Goal: Task Accomplishment & Management: Complete application form

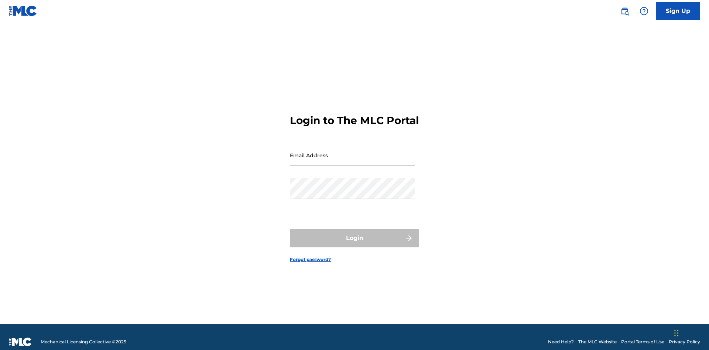
scroll to position [10, 0]
click at [352, 152] on input "Email Address" at bounding box center [352, 155] width 125 height 21
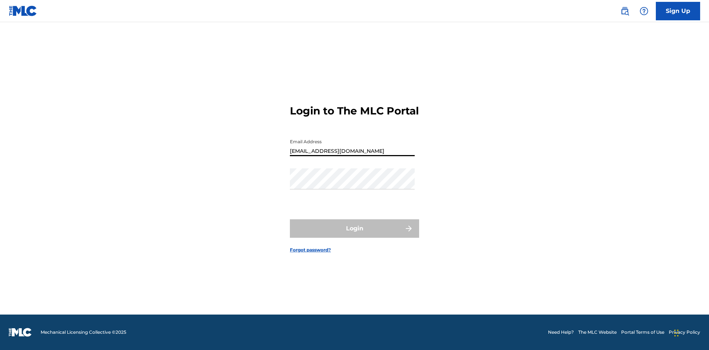
type input "[EMAIL_ADDRESS][DOMAIN_NAME]"
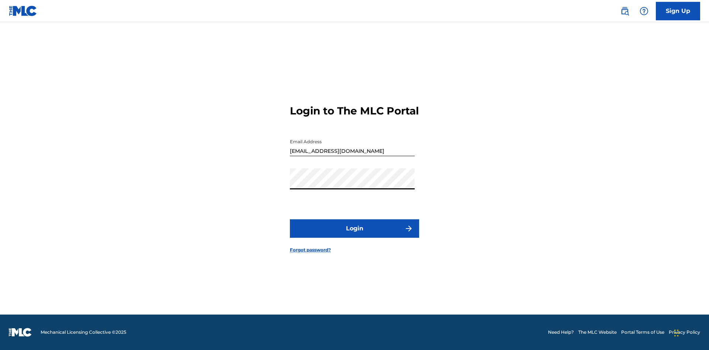
click at [354, 235] on button "Login" at bounding box center [354, 228] width 129 height 18
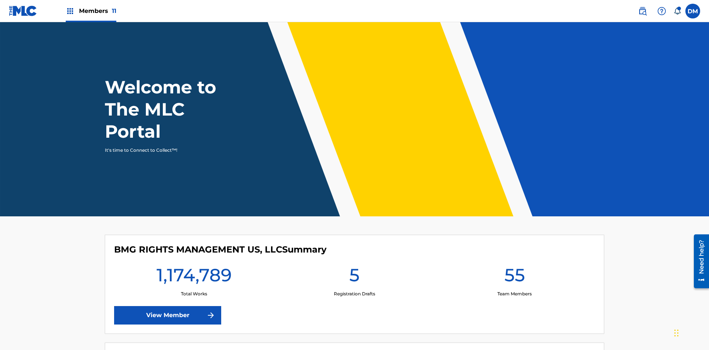
scroll to position [32, 0]
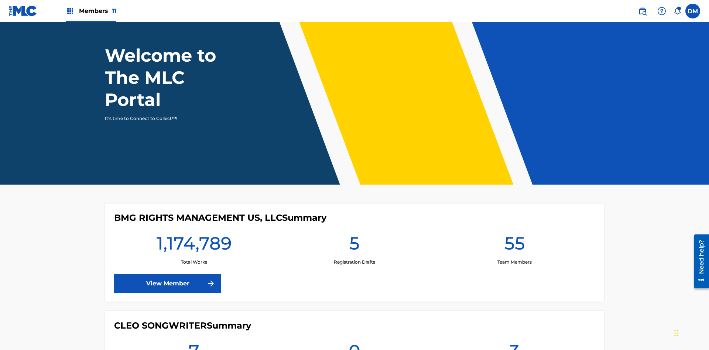
click at [91, 11] on span "Members 11" at bounding box center [97, 11] width 37 height 8
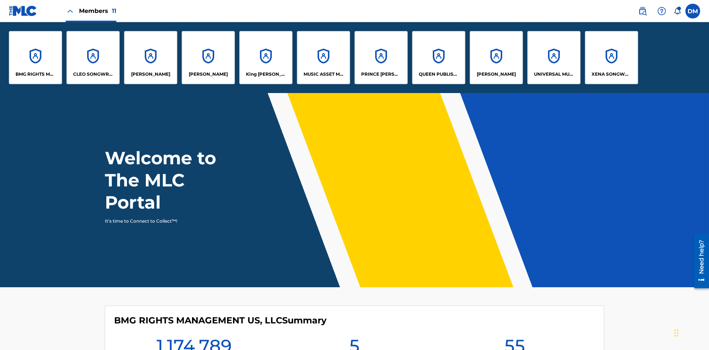
scroll to position [0, 0]
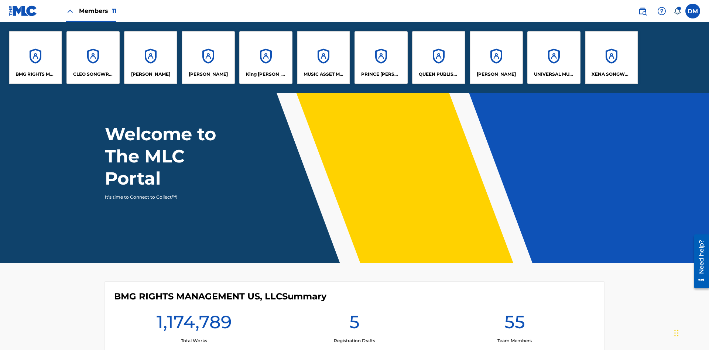
click at [553, 74] on p "UNIVERSAL MUSIC PUB GROUP" at bounding box center [554, 74] width 40 height 7
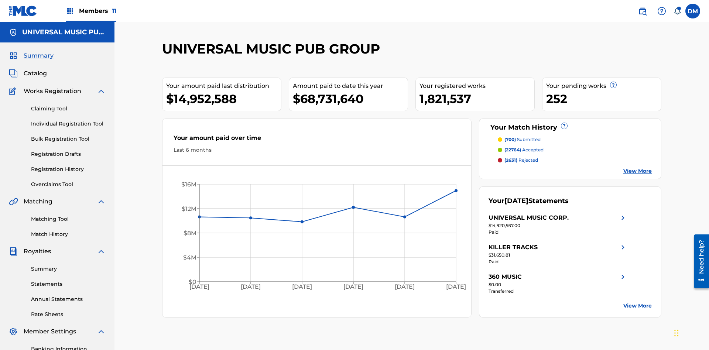
click at [68, 120] on link "Individual Registration Tool" at bounding box center [68, 124] width 75 height 8
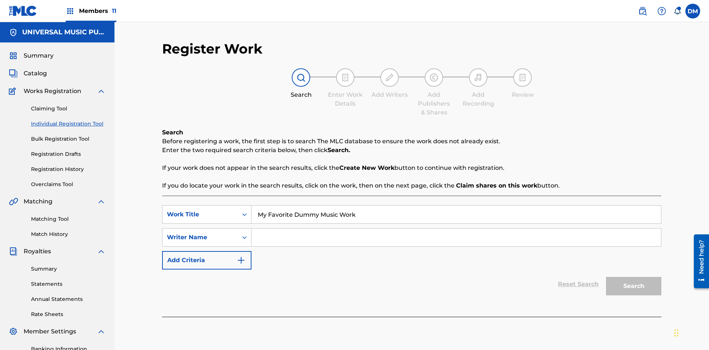
type input "My Favorite Dummy Music Work"
click at [456, 228] on input "Search Form" at bounding box center [455, 237] width 409 height 18
type input "QWERTYUIOP"
click at [633, 277] on button "Search" at bounding box center [633, 286] width 55 height 18
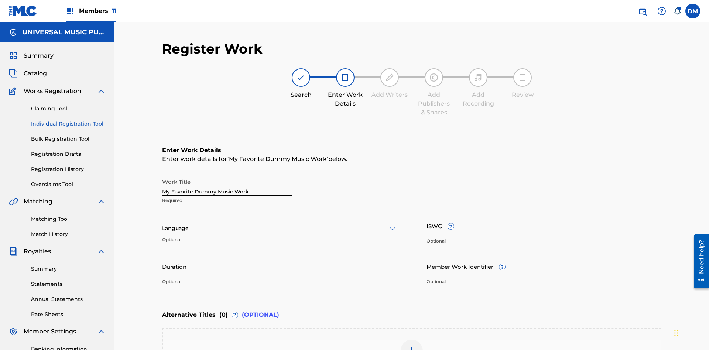
click at [279, 256] on input "Duration" at bounding box center [279, 266] width 235 height 21
click at [279, 256] on input "0" at bounding box center [279, 266] width 235 height 21
type input "00:00"
click at [392, 224] on icon at bounding box center [392, 228] width 9 height 9
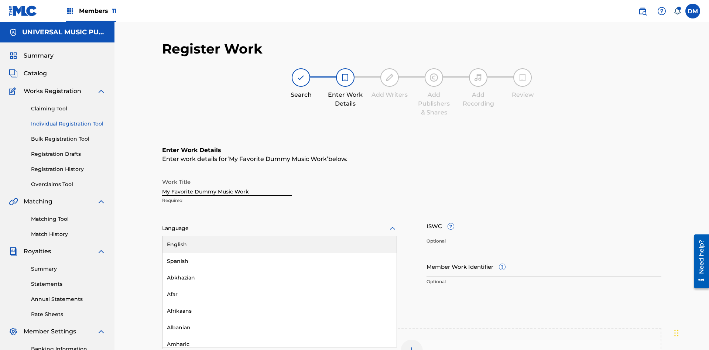
click at [544, 256] on input "Member Work Identifier ?" at bounding box center [543, 266] width 235 height 21
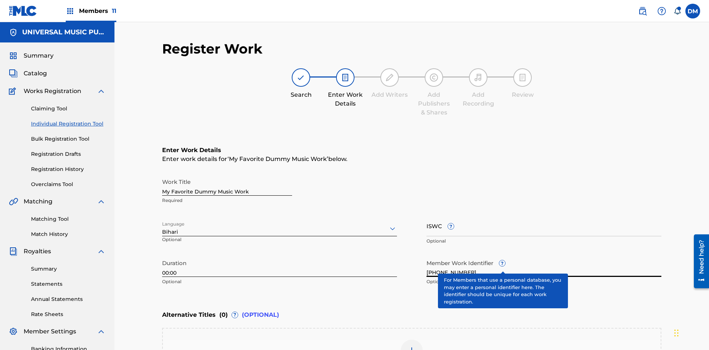
type input "2025.08.19.04"
click at [544, 215] on input "ISWC ?" at bounding box center [543, 225] width 235 height 21
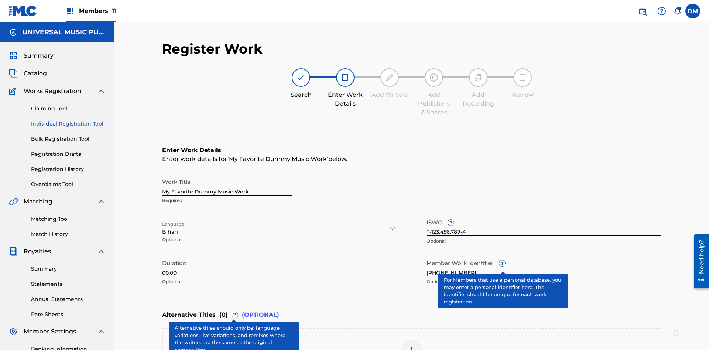
type input "T-123.456.789-4"
click at [411, 346] on img at bounding box center [411, 350] width 9 height 9
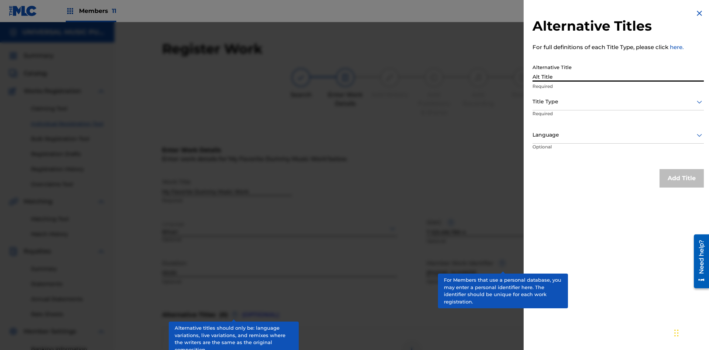
click at [618, 101] on div at bounding box center [617, 101] width 171 height 9
click at [618, 135] on div at bounding box center [617, 134] width 171 height 9
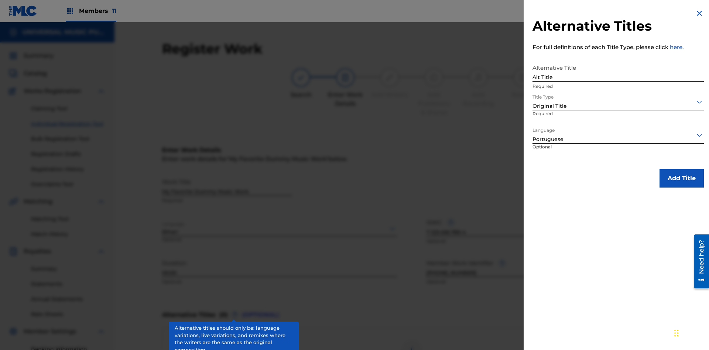
click at [681, 178] on button "Add Title" at bounding box center [681, 178] width 44 height 18
click at [411, 340] on div at bounding box center [411, 351] width 22 height 22
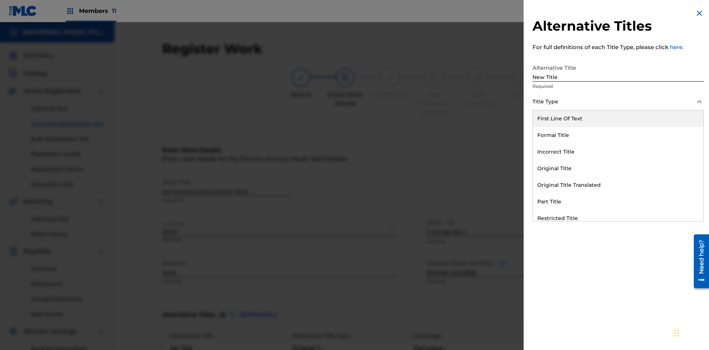
click at [618, 152] on div "Incorrect Title" at bounding box center [618, 152] width 170 height 17
click at [618, 135] on div at bounding box center [617, 134] width 171 height 9
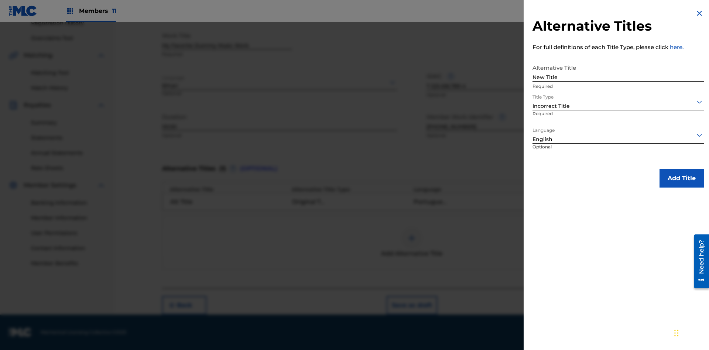
click at [681, 178] on button "Add Title" at bounding box center [681, 178] width 44 height 18
click at [411, 242] on div at bounding box center [411, 238] width 22 height 22
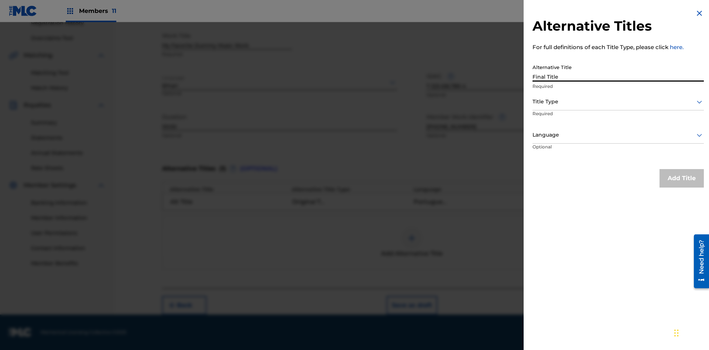
type input "Final Title"
click at [618, 101] on div at bounding box center [617, 101] width 171 height 9
click at [618, 135] on div at bounding box center [617, 134] width 171 height 9
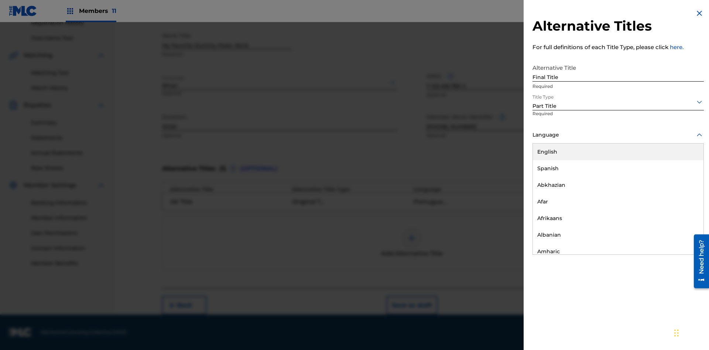
click at [681, 178] on button "Add Title" at bounding box center [681, 178] width 44 height 18
click at [639, 305] on button "Next" at bounding box center [639, 305] width 44 height 18
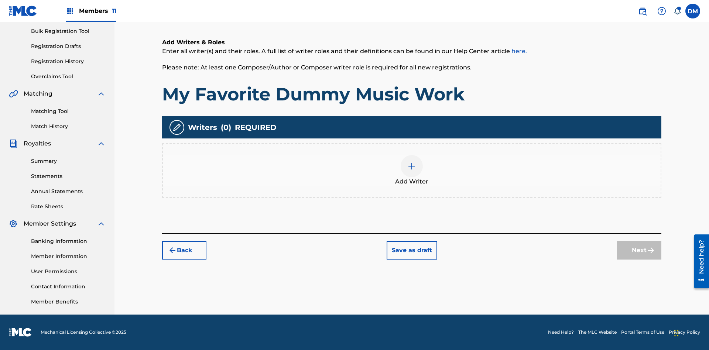
click at [411, 170] on img at bounding box center [411, 166] width 9 height 9
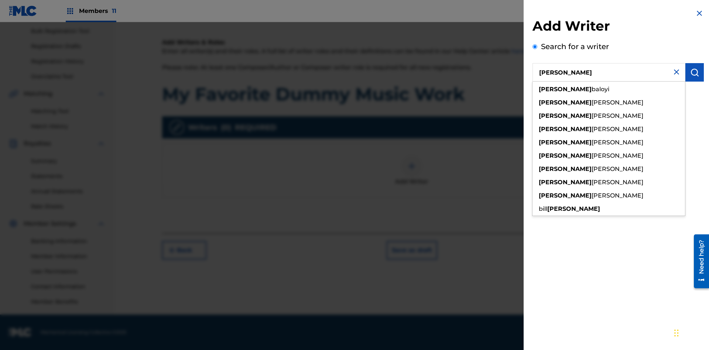
type input "MAXWELL BERKOWITZ"
click at [694, 72] on img "submit" at bounding box center [694, 72] width 9 height 9
click at [535, 101] on input "Create a writer" at bounding box center [534, 98] width 5 height 5
radio input "false"
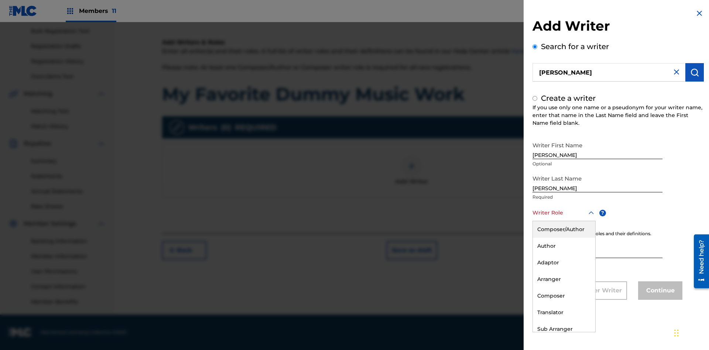
click at [563, 246] on div "Author" at bounding box center [564, 246] width 62 height 17
radio input "false"
radio input "true"
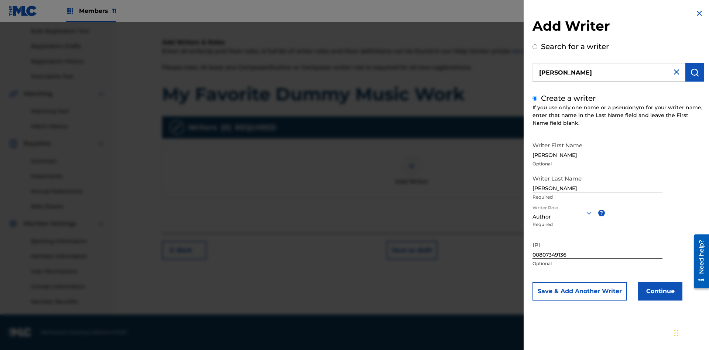
click at [659, 291] on button "Continue" at bounding box center [660, 291] width 44 height 18
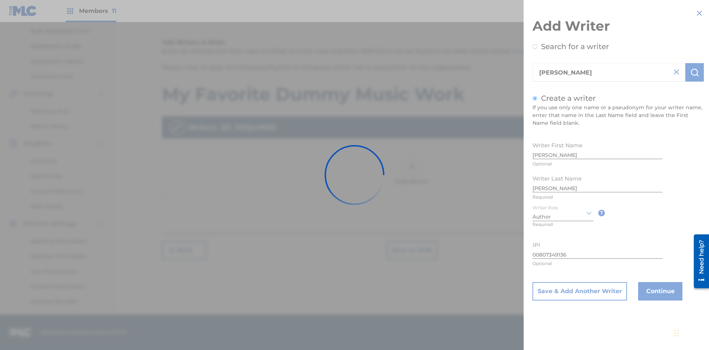
scroll to position [0, 0]
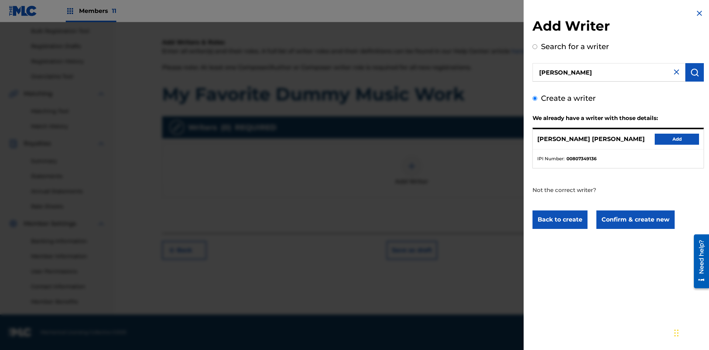
click at [634, 220] on button "Confirm & create new" at bounding box center [635, 219] width 78 height 18
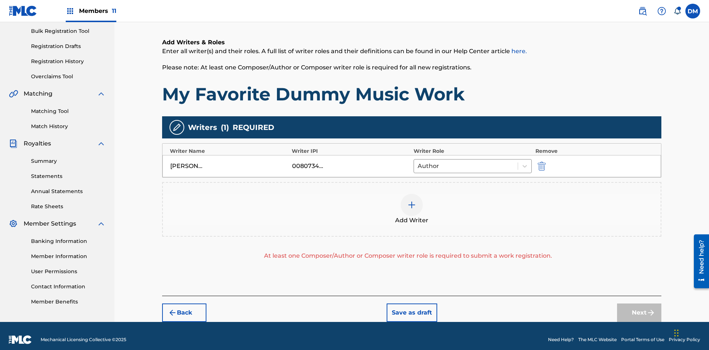
click at [540, 162] on img "submit" at bounding box center [541, 166] width 8 height 9
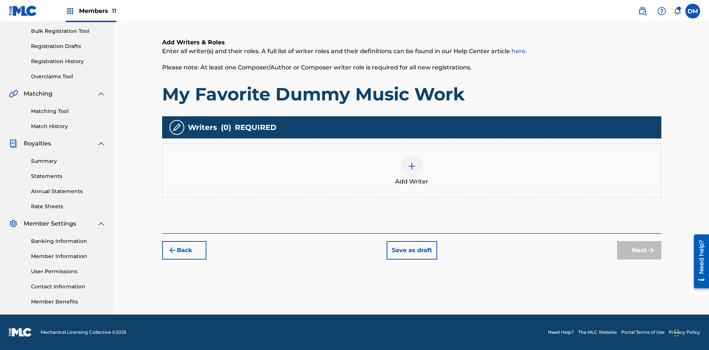
click at [411, 170] on img at bounding box center [411, 166] width 9 height 9
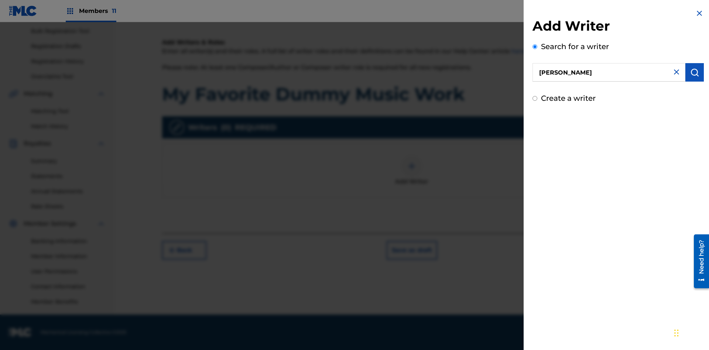
type input "MARK STEVEN BERKOWITZ"
click at [694, 72] on img "submit" at bounding box center [694, 72] width 9 height 9
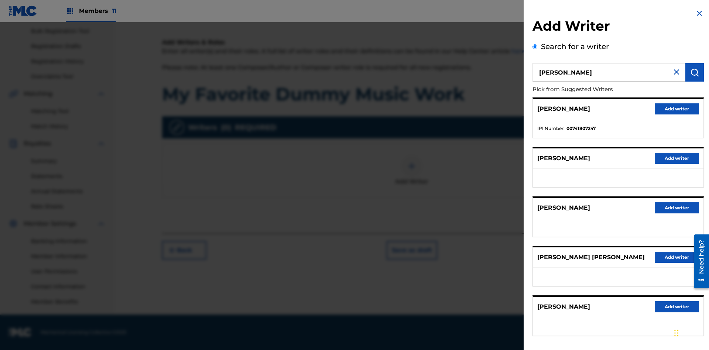
click at [676, 108] on button "Add writer" at bounding box center [676, 108] width 44 height 11
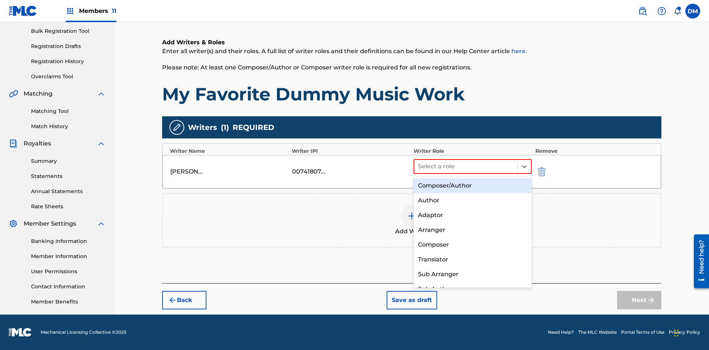
click at [472, 259] on div "Translator" at bounding box center [472, 259] width 118 height 15
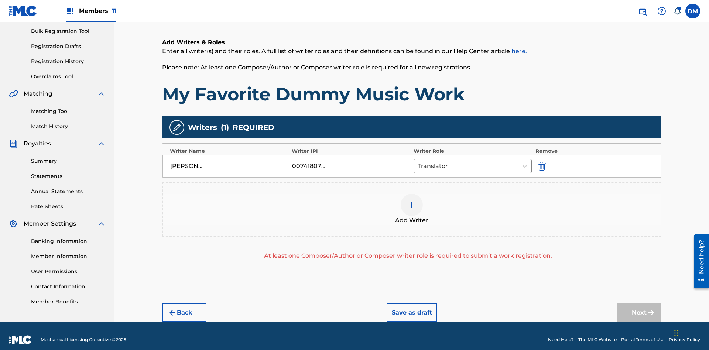
click at [411, 202] on div at bounding box center [411, 205] width 22 height 22
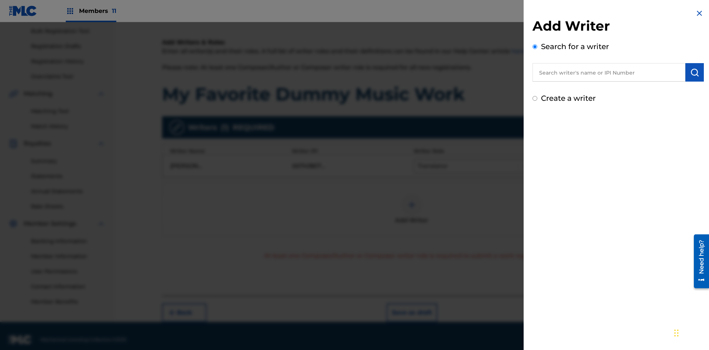
click at [609, 72] on input "text" at bounding box center [608, 72] width 153 height 18
click at [694, 72] on img "submit" at bounding box center [694, 72] width 9 height 9
click at [535, 101] on input "Create a writer" at bounding box center [534, 98] width 5 height 5
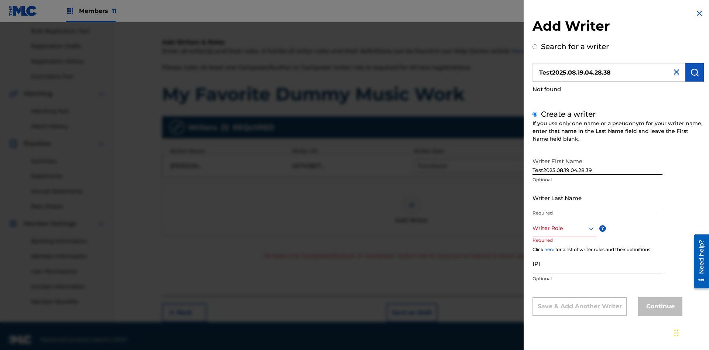
click at [597, 197] on input "Writer Last Name" at bounding box center [597, 197] width 130 height 21
click at [563, 228] on div at bounding box center [563, 228] width 63 height 9
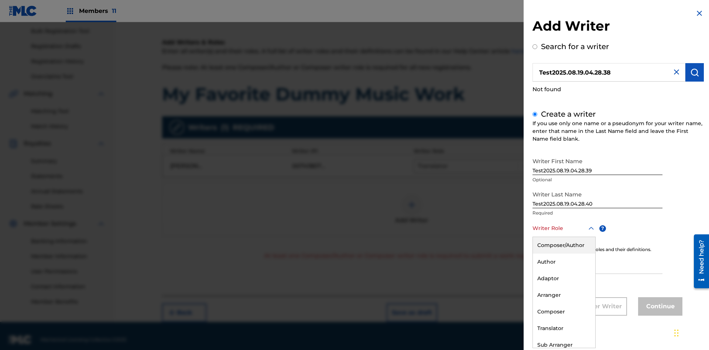
click at [563, 311] on div "Composer" at bounding box center [564, 311] width 62 height 17
click at [597, 264] on input "IPI" at bounding box center [597, 263] width 130 height 21
click at [659, 307] on button "Continue" at bounding box center [660, 306] width 44 height 18
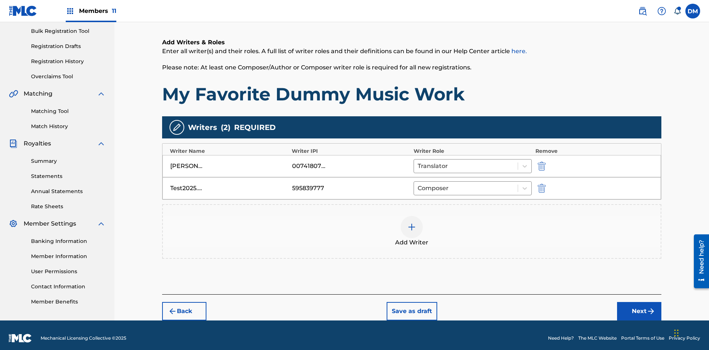
scroll to position [114, 0]
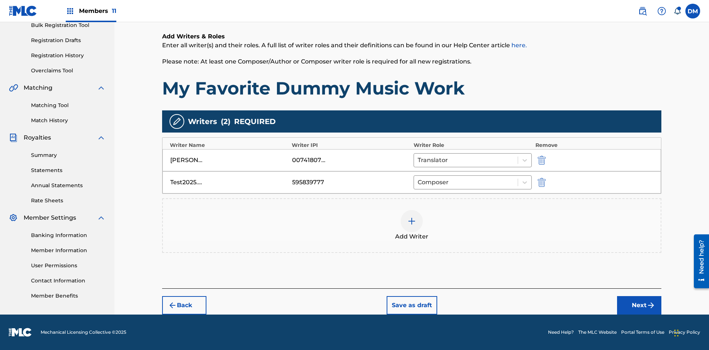
click at [639, 305] on button "Next" at bounding box center [639, 305] width 44 height 18
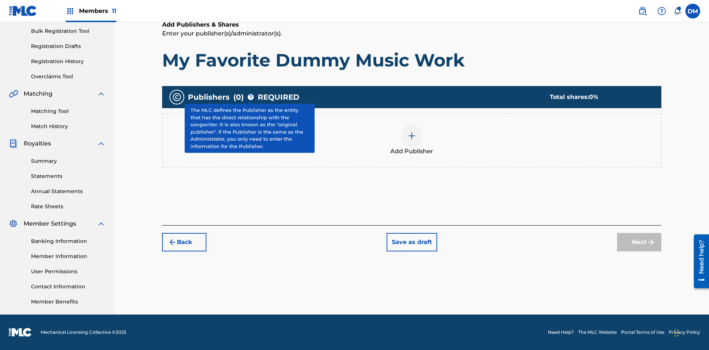
click at [411, 135] on img at bounding box center [411, 135] width 9 height 9
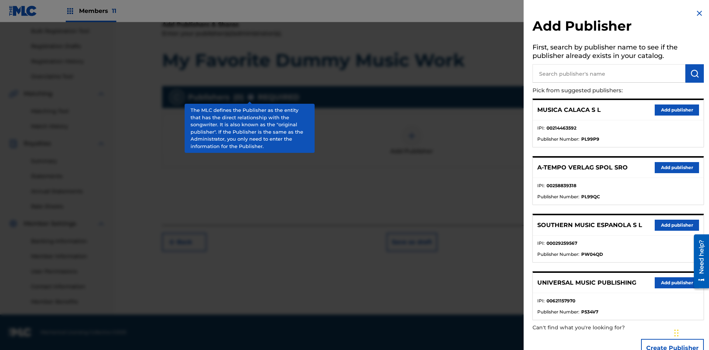
click at [609, 73] on input "text" at bounding box center [608, 73] width 153 height 18
type input "Test2025.08.19.04.29.03"
click at [694, 73] on img "submit" at bounding box center [694, 73] width 9 height 9
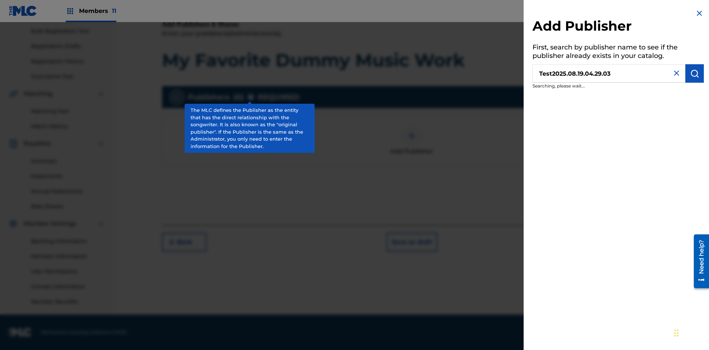
scroll to position [108, 0]
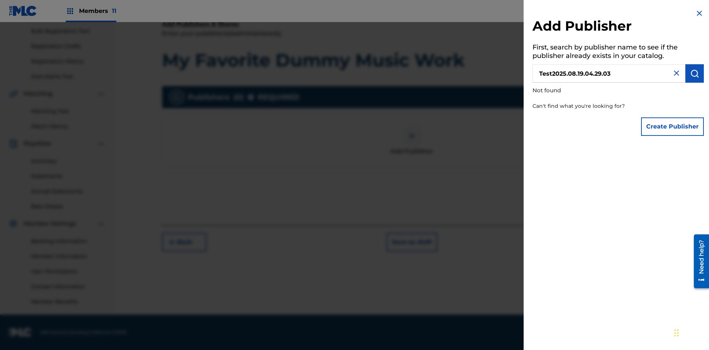
click at [672, 126] on button "Create Publisher" at bounding box center [672, 126] width 63 height 18
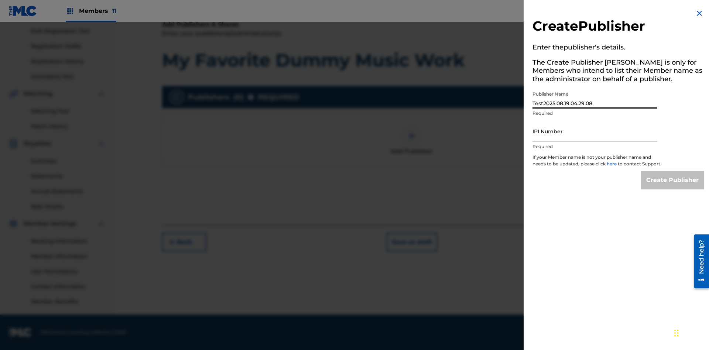
click at [594, 131] on input "IPI Number" at bounding box center [594, 131] width 125 height 21
click at [672, 187] on input "Create Publisher" at bounding box center [672, 180] width 63 height 18
click at [672, 171] on input "Create Publisher" at bounding box center [672, 180] width 63 height 18
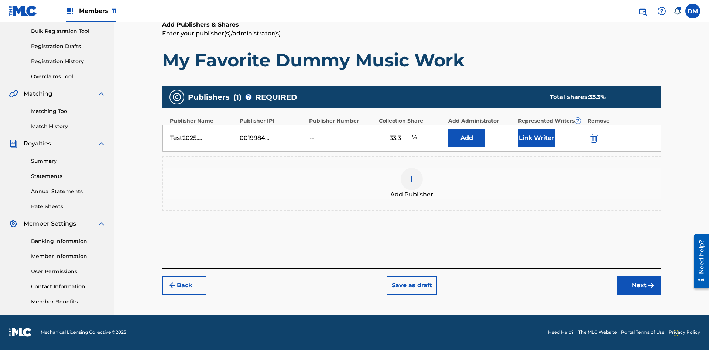
type input "33.3"
click at [536, 138] on button "Link Writer" at bounding box center [535, 138] width 37 height 18
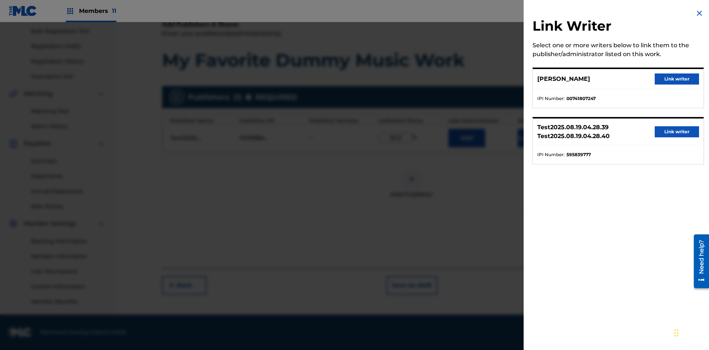
click at [676, 79] on button "Link writer" at bounding box center [676, 78] width 44 height 11
click at [536, 147] on button "Link Writer" at bounding box center [535, 138] width 37 height 18
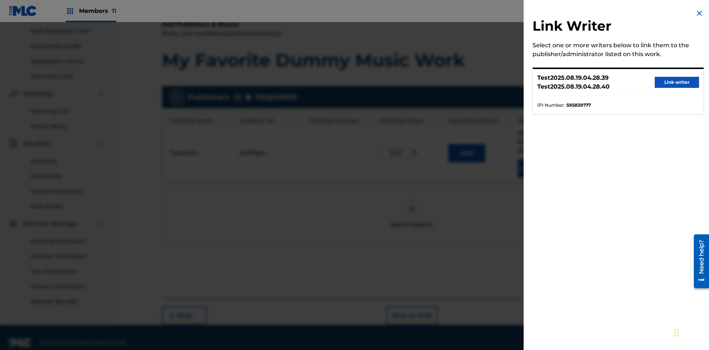
click at [676, 82] on button "Link writer" at bounding box center [676, 82] width 44 height 11
click at [536, 159] on button "Link Writer" at bounding box center [535, 168] width 37 height 18
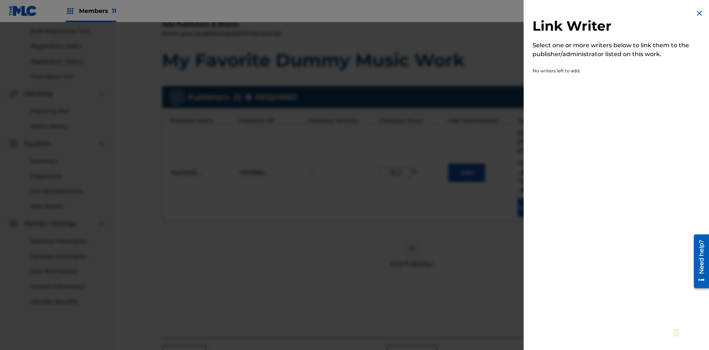
click at [699, 13] on img at bounding box center [699, 13] width 9 height 9
click at [411, 244] on img at bounding box center [411, 248] width 9 height 9
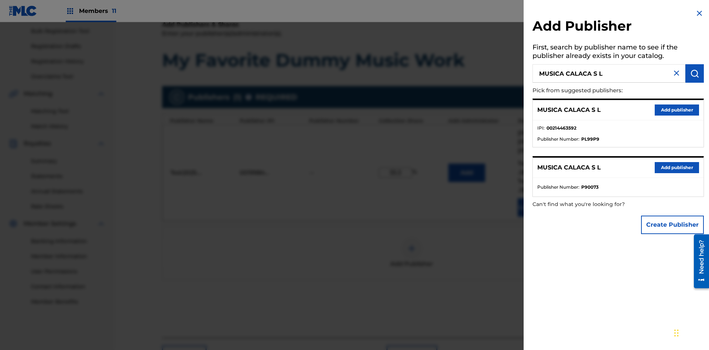
click at [672, 224] on button "Create Publisher" at bounding box center [672, 225] width 63 height 18
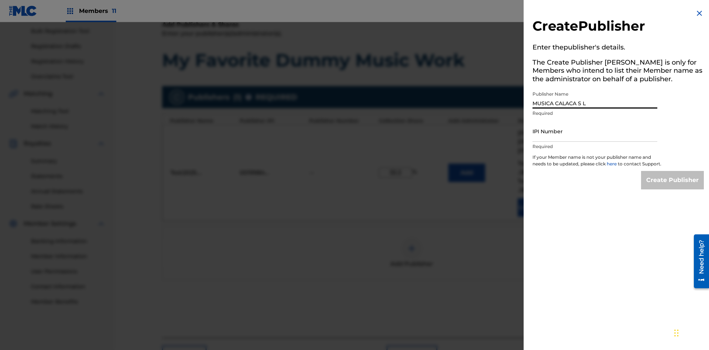
click at [594, 131] on input "IPI Number" at bounding box center [594, 131] width 125 height 21
click at [672, 187] on input "Create Publisher" at bounding box center [672, 180] width 63 height 18
click at [672, 171] on input "Create Publisher" at bounding box center [672, 180] width 63 height 18
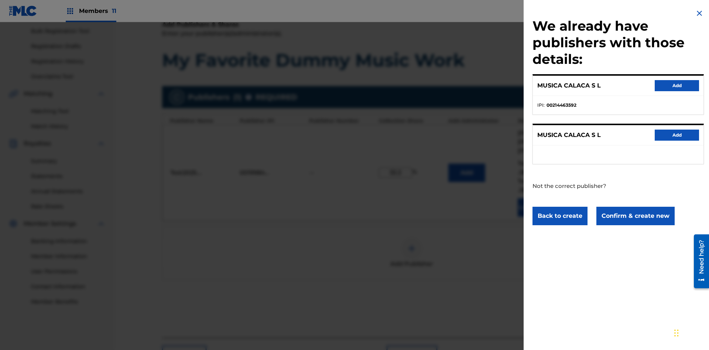
click at [634, 216] on button "Confirm & create new" at bounding box center [635, 216] width 78 height 18
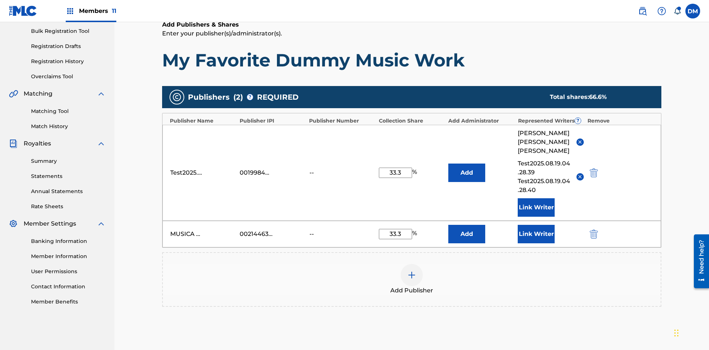
type input "33.3"
click at [536, 225] on button "Link Writer" at bounding box center [535, 234] width 37 height 18
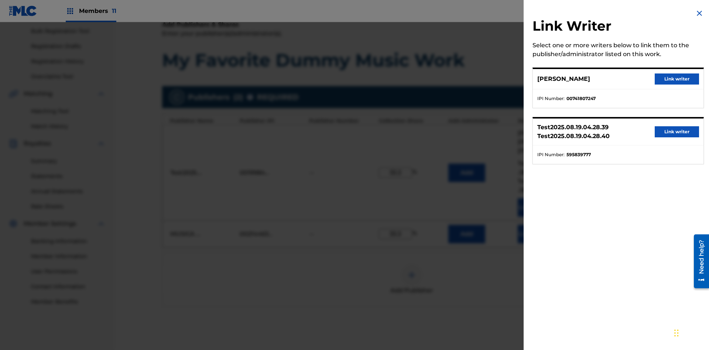
click at [676, 79] on button "Link writer" at bounding box center [676, 78] width 44 height 11
click at [536, 225] on button "Link Writer" at bounding box center [535, 234] width 37 height 18
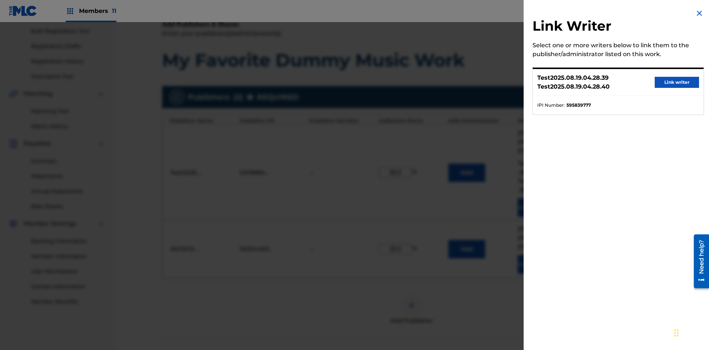
click at [676, 82] on button "Link writer" at bounding box center [676, 82] width 44 height 11
click at [536, 255] on button "Link Writer" at bounding box center [535, 264] width 37 height 18
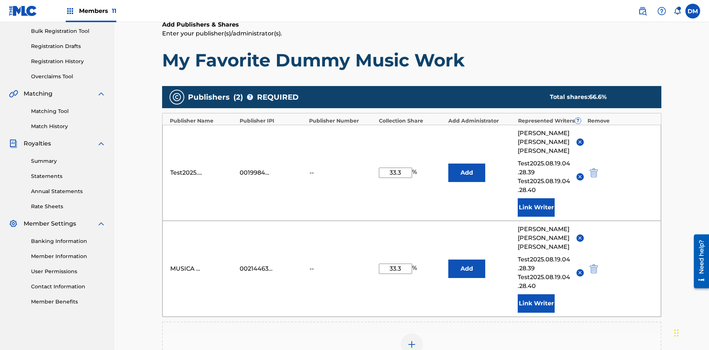
click at [411, 340] on img at bounding box center [411, 344] width 9 height 9
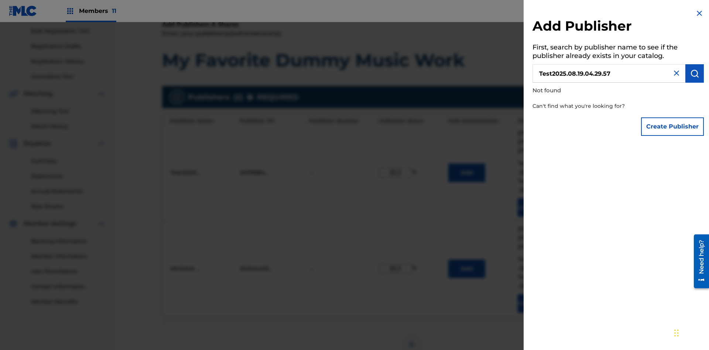
click at [672, 126] on button "Create Publisher" at bounding box center [672, 126] width 63 height 18
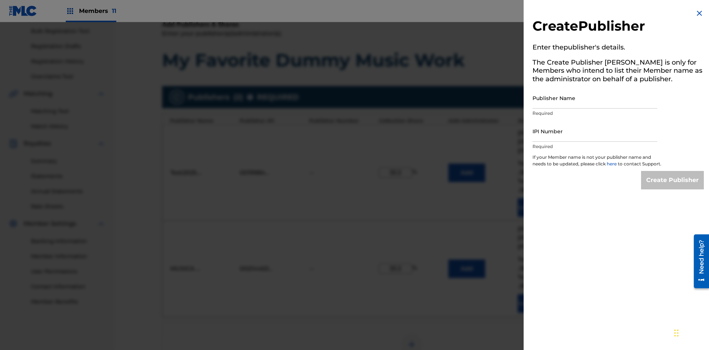
click at [594, 98] on input "Publisher Name" at bounding box center [594, 97] width 125 height 21
click at [594, 131] on input "IPI Number" at bounding box center [594, 131] width 125 height 21
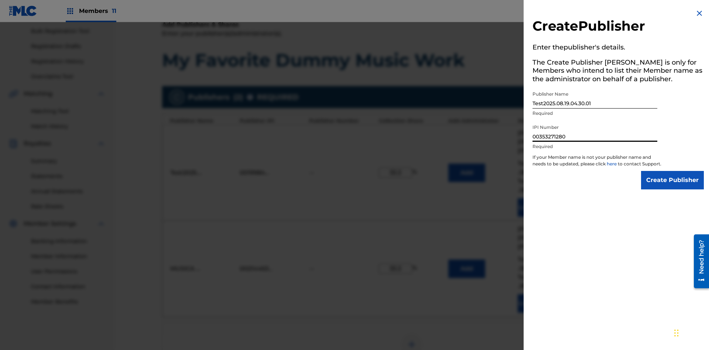
click at [672, 187] on input "Create Publisher" at bounding box center [672, 180] width 63 height 18
click at [672, 171] on input "Create Publisher" at bounding box center [672, 180] width 63 height 18
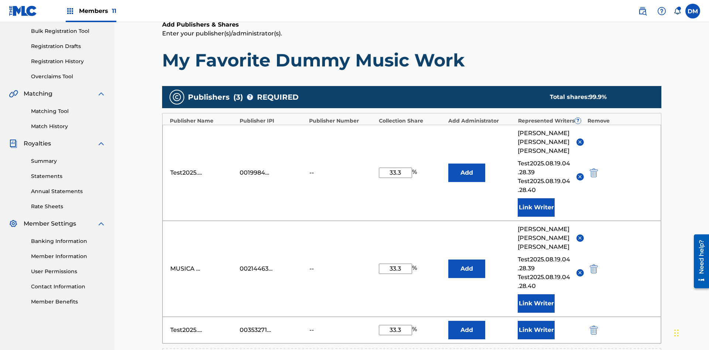
scroll to position [262, 0]
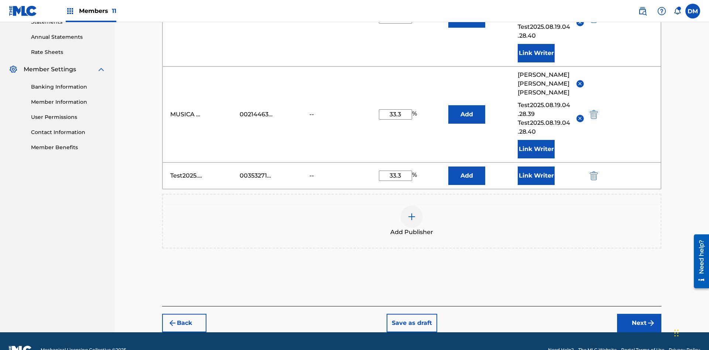
type input "33.3"
click at [536, 166] on button "Link Writer" at bounding box center [535, 175] width 37 height 18
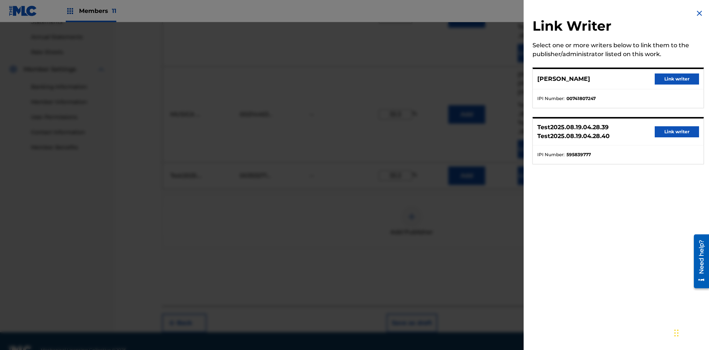
click at [676, 79] on button "Link writer" at bounding box center [676, 78] width 44 height 11
click at [536, 166] on button "Link Writer" at bounding box center [535, 175] width 37 height 18
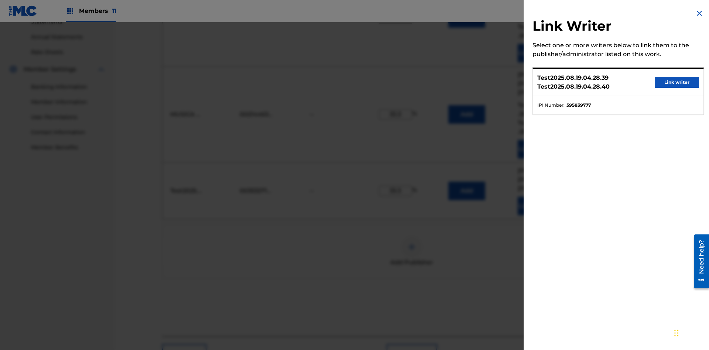
click at [676, 82] on button "Link writer" at bounding box center [676, 82] width 44 height 11
click at [536, 197] on button "Link Writer" at bounding box center [535, 206] width 37 height 18
click at [592, 186] on img "submit" at bounding box center [593, 190] width 8 height 9
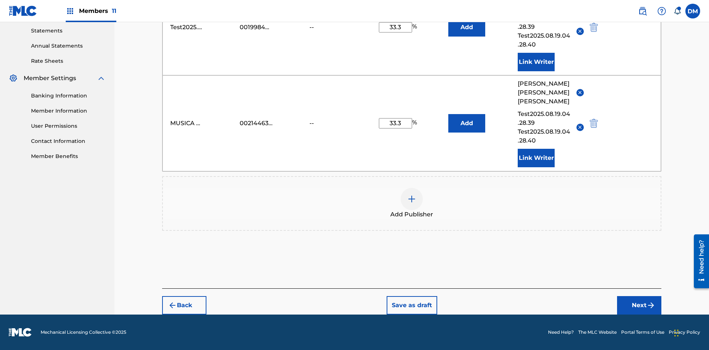
click at [411, 199] on img at bounding box center [411, 198] width 9 height 9
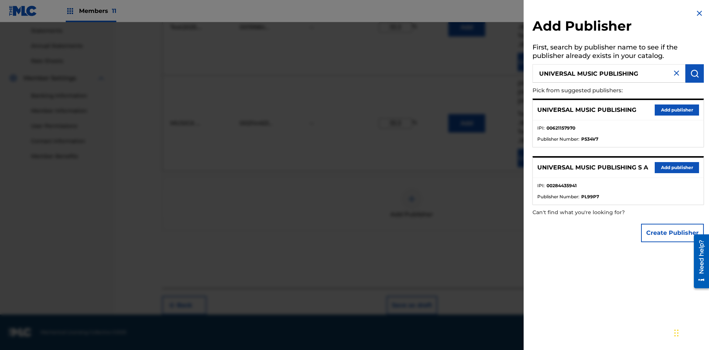
click at [676, 110] on button "Add publisher" at bounding box center [676, 109] width 44 height 11
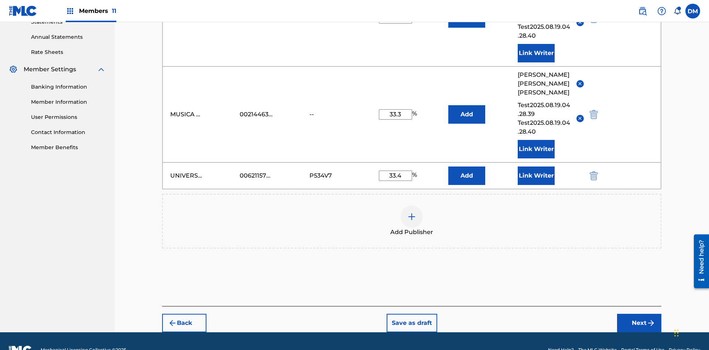
type input "33.4"
click at [536, 166] on button "Link Writer" at bounding box center [535, 175] width 37 height 18
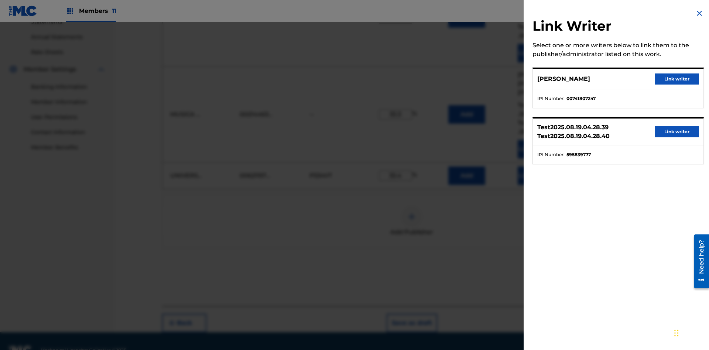
click at [676, 79] on button "Link writer" at bounding box center [676, 78] width 44 height 11
click at [536, 166] on button "Link Writer" at bounding box center [535, 175] width 37 height 18
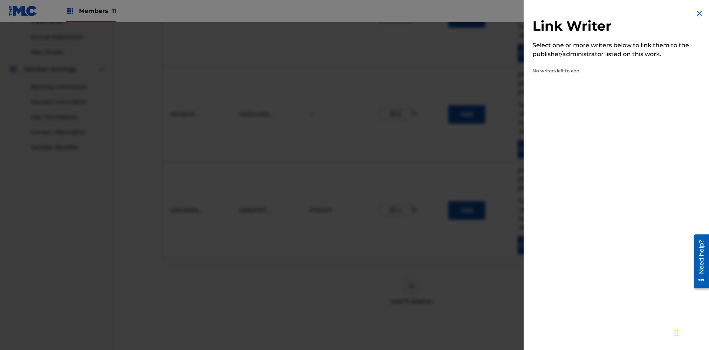
click at [699, 13] on img at bounding box center [699, 13] width 9 height 9
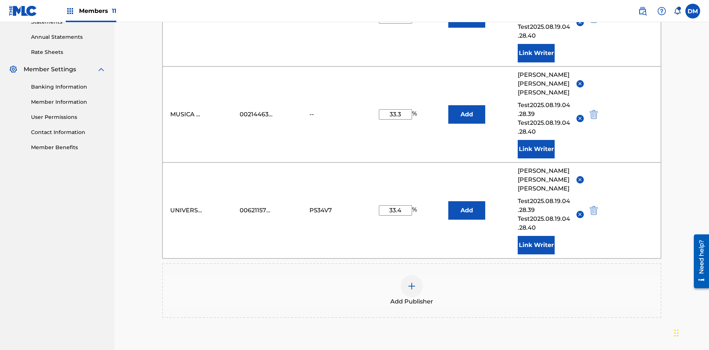
click at [466, 28] on button "Add" at bounding box center [466, 18] width 37 height 18
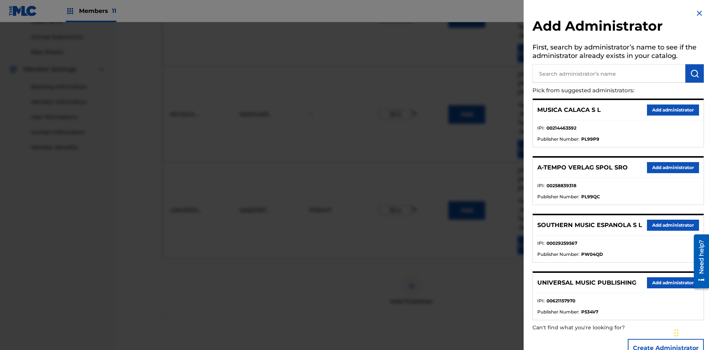
click at [609, 73] on input "text" at bounding box center [608, 73] width 153 height 18
type input "Test2025.08.19.04.30.56"
click at [694, 73] on img "submit" at bounding box center [694, 73] width 9 height 9
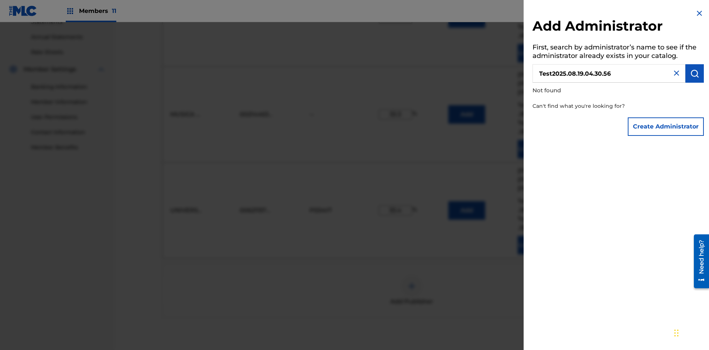
click at [666, 126] on button "Create Administrator" at bounding box center [665, 126] width 76 height 18
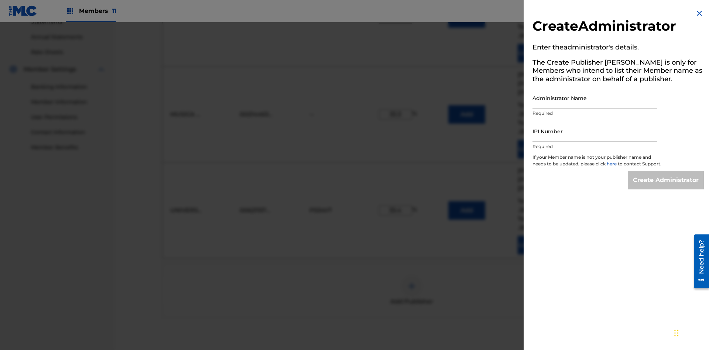
click at [594, 98] on input "Administrator Name" at bounding box center [594, 97] width 125 height 21
click at [594, 131] on input "IPI Number" at bounding box center [594, 131] width 125 height 21
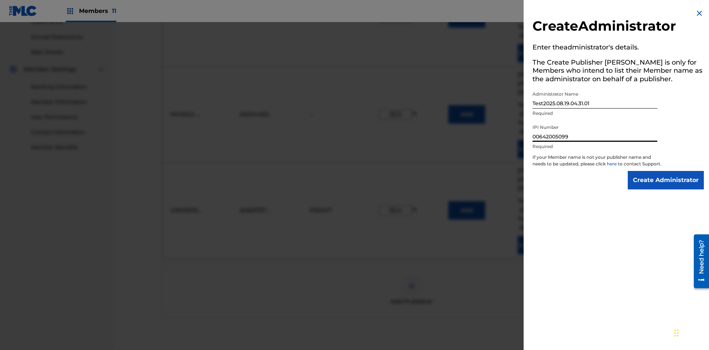
click at [666, 187] on input "Create Administrator" at bounding box center [665, 180] width 76 height 18
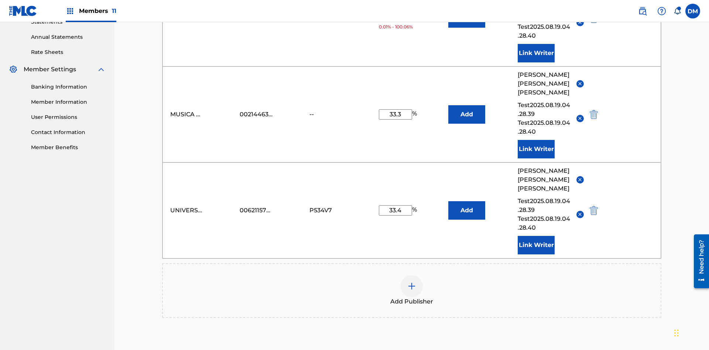
type input "33.3"
click at [466, 28] on button "Add" at bounding box center [466, 18] width 37 height 18
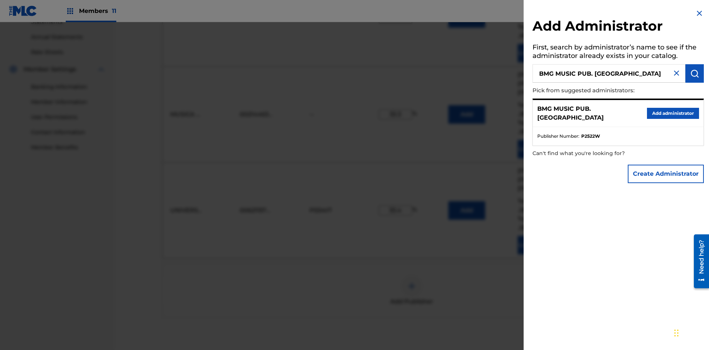
click at [666, 173] on button "Create Administrator" at bounding box center [665, 174] width 76 height 18
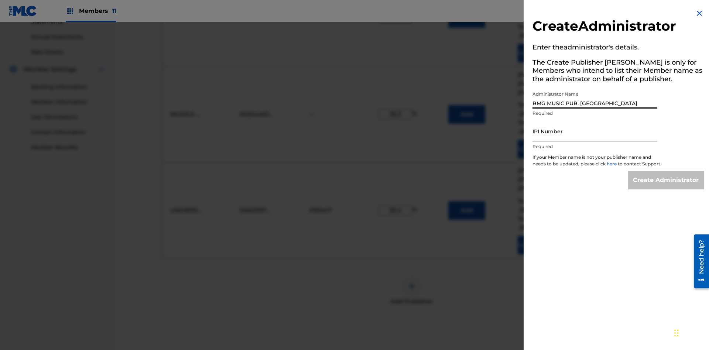
click at [594, 131] on input "IPI Number" at bounding box center [594, 131] width 125 height 21
click at [666, 187] on input "Create Administrator" at bounding box center [665, 180] width 76 height 18
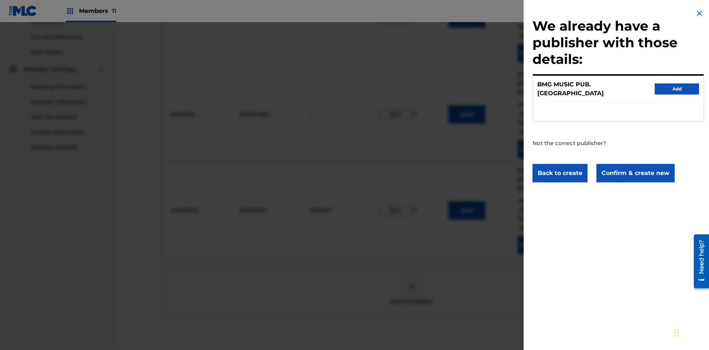
click at [634, 166] on button "Confirm & create new" at bounding box center [635, 173] width 78 height 18
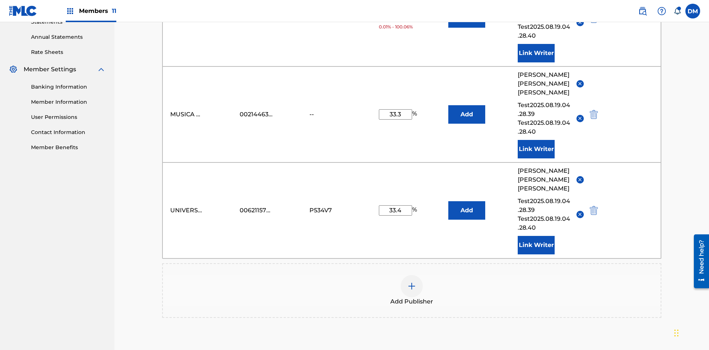
type input "33.3"
click at [466, 28] on button "Add" at bounding box center [466, 18] width 37 height 18
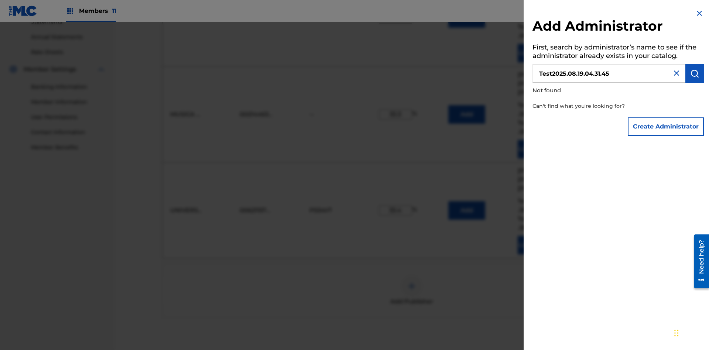
scroll to position [240, 0]
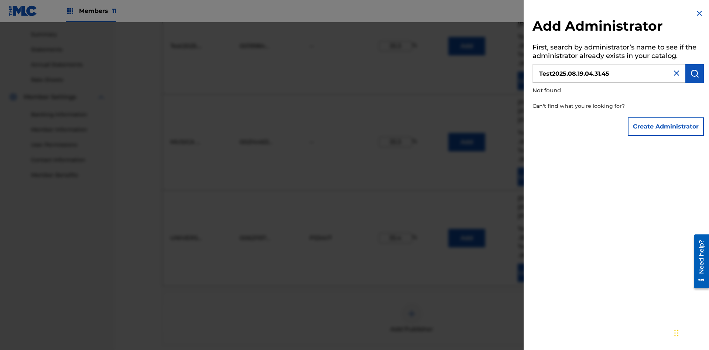
click at [666, 126] on button "Create Administrator" at bounding box center [665, 126] width 76 height 18
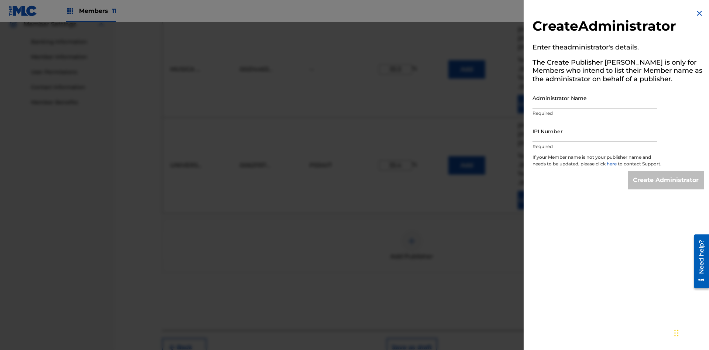
click at [594, 98] on input "Administrator Name" at bounding box center [594, 97] width 125 height 21
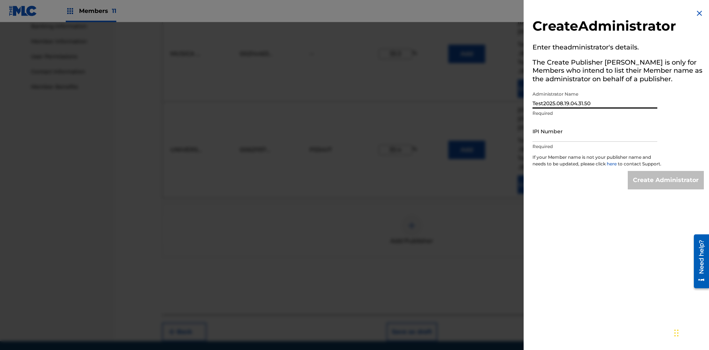
type input "Test2025.08.19.04.31.50"
click at [594, 131] on input "IPI Number" at bounding box center [594, 131] width 125 height 21
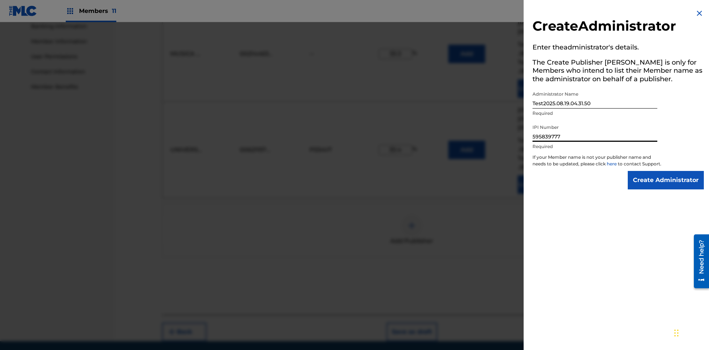
type input "595839777"
click at [666, 187] on input "Create Administrator" at bounding box center [665, 180] width 76 height 18
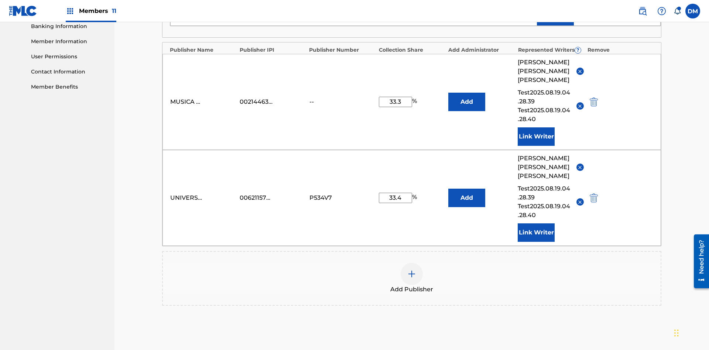
scroll to position [192, 0]
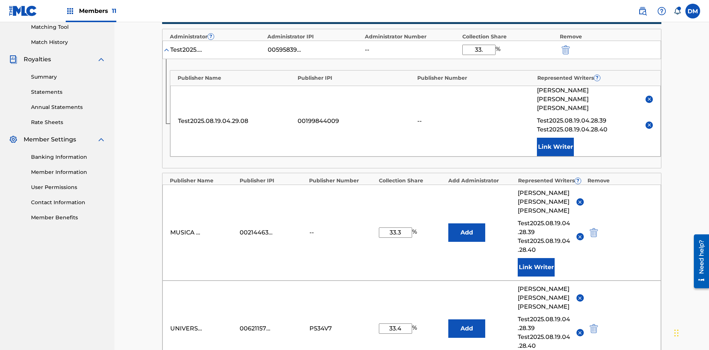
type input "33.3"
click at [565, 48] on img "submit" at bounding box center [565, 49] width 8 height 9
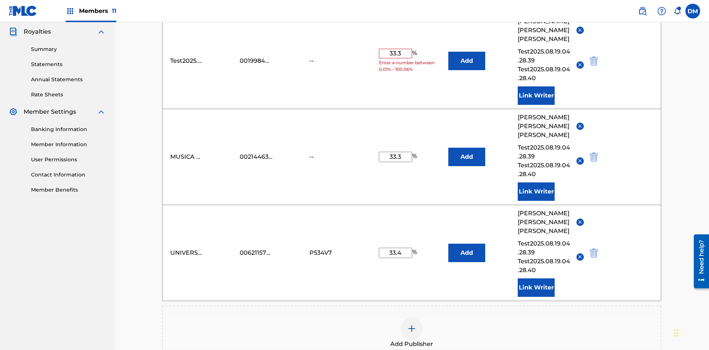
type input "33.3"
click at [466, 54] on button "Add" at bounding box center [466, 61] width 37 height 18
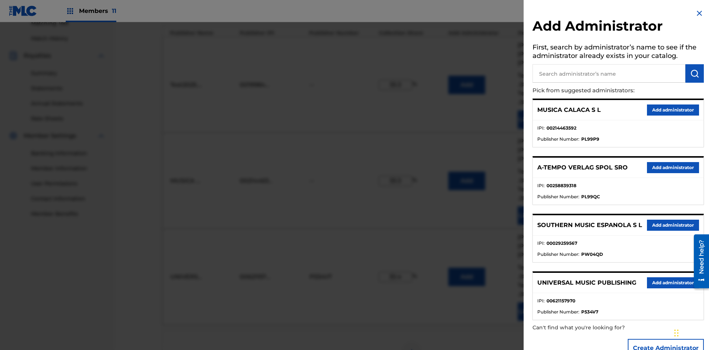
click at [609, 73] on input "text" at bounding box center [608, 73] width 153 height 18
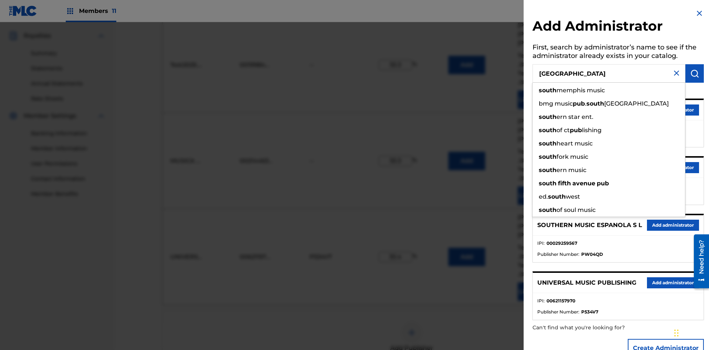
type input "SOUTH FIFTH AVENUE PUB"
click at [694, 73] on img "submit" at bounding box center [694, 73] width 9 height 9
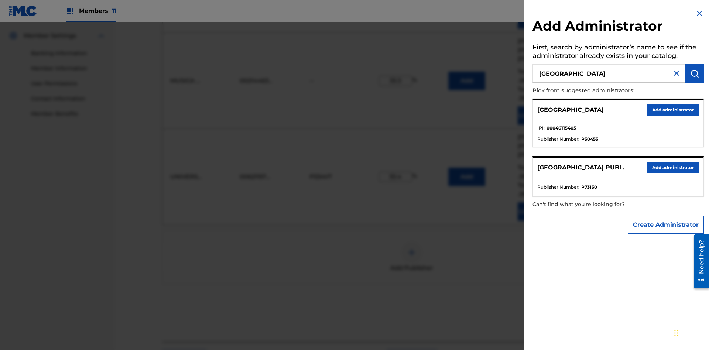
scroll to position [323, 0]
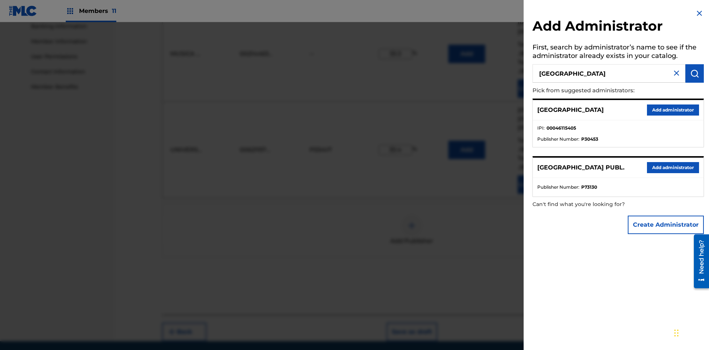
click at [672, 110] on button "Add administrator" at bounding box center [673, 109] width 52 height 11
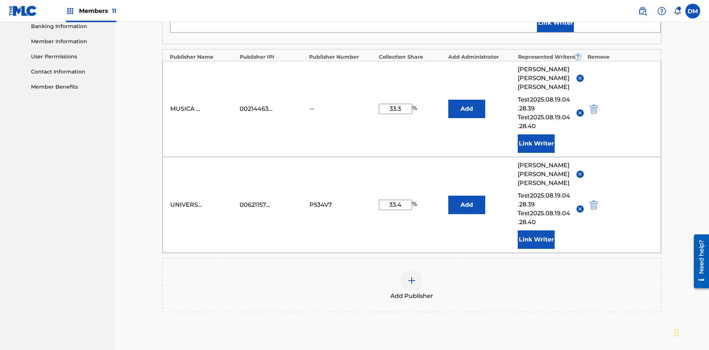
scroll to position [192, 0]
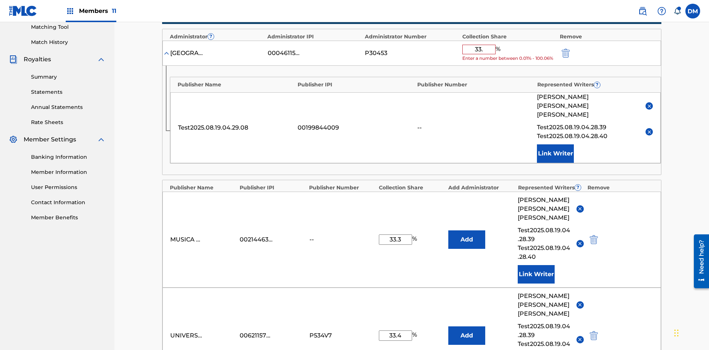
type input "33.3"
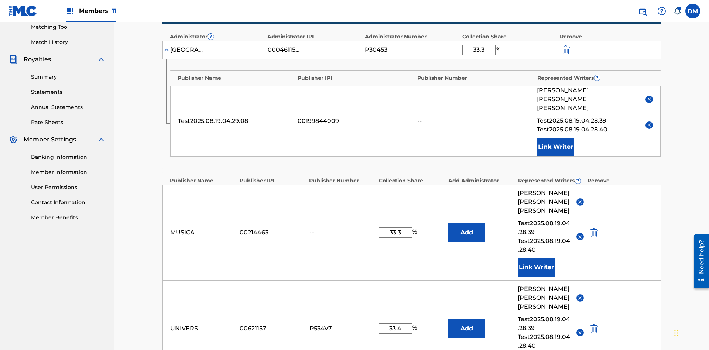
scroll to position [181, 0]
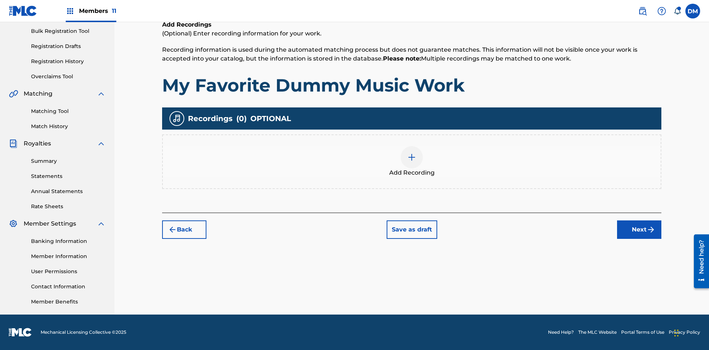
click at [411, 161] on img at bounding box center [411, 157] width 9 height 9
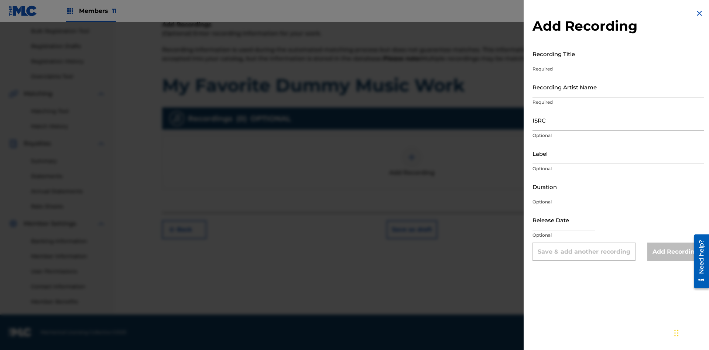
click at [618, 54] on input "Recording Title" at bounding box center [617, 53] width 171 height 21
type input "Best Song Ever"
click at [618, 87] on input "Recording Artist Name" at bounding box center [617, 86] width 171 height 21
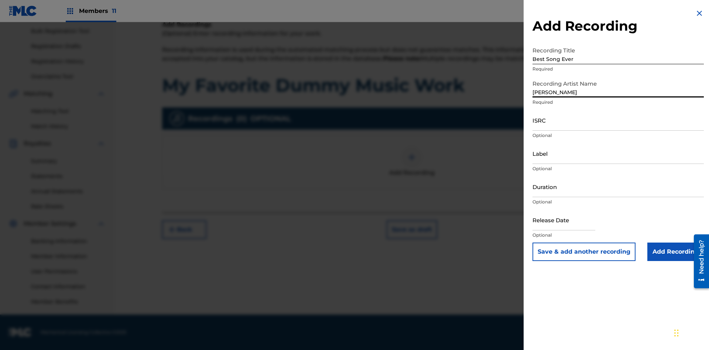
type input "Joe Lewis"
click at [618, 120] on input "ISRC" at bounding box center [617, 120] width 171 height 21
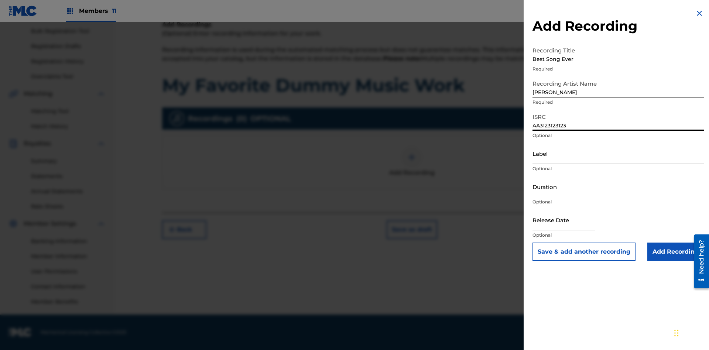
type input "AA3123123123"
click at [618, 153] on input "Label" at bounding box center [617, 153] width 171 height 21
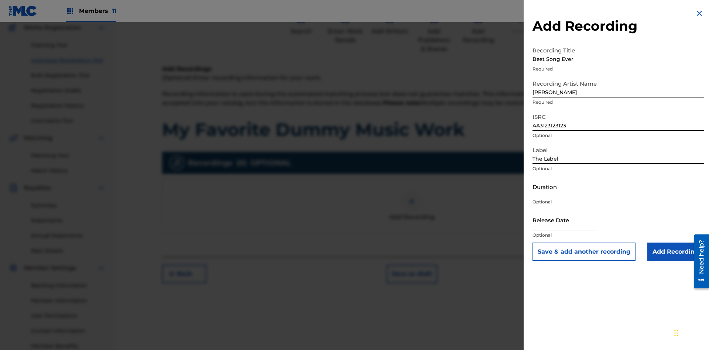
type input "The Label"
click at [618, 186] on input "Duration" at bounding box center [617, 186] width 171 height 21
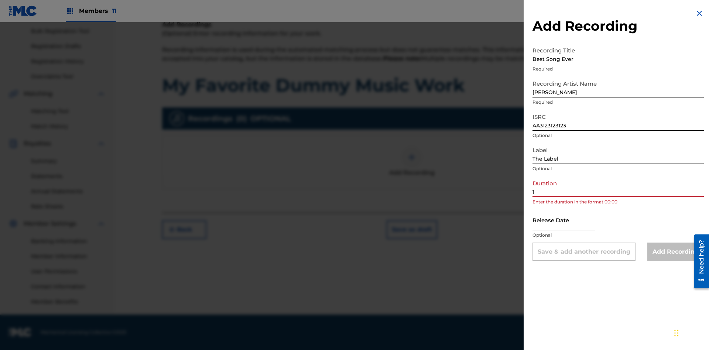
click at [618, 186] on input "1" at bounding box center [617, 186] width 171 height 21
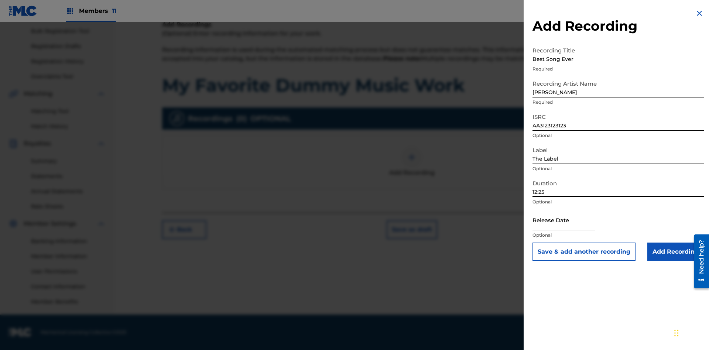
type input "12:25"
click at [569, 220] on input "text" at bounding box center [563, 219] width 63 height 21
select select "7"
select select "2025"
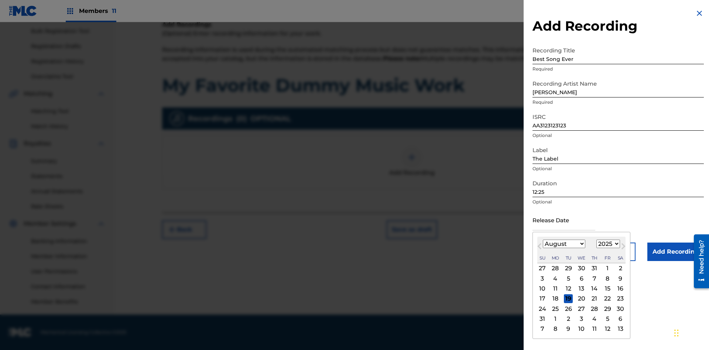
click at [563, 244] on select "January February March April May June July August September October November De…" at bounding box center [563, 243] width 42 height 8
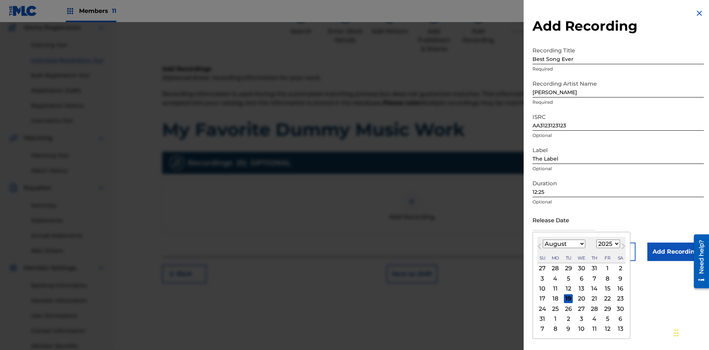
select select "3"
click at [607, 244] on select "1900 1901 1902 1903 1904 1905 1906 1907 1908 1909 1910 1911 1912 1913 1914 1915…" at bounding box center [608, 243] width 24 height 8
select select "2021"
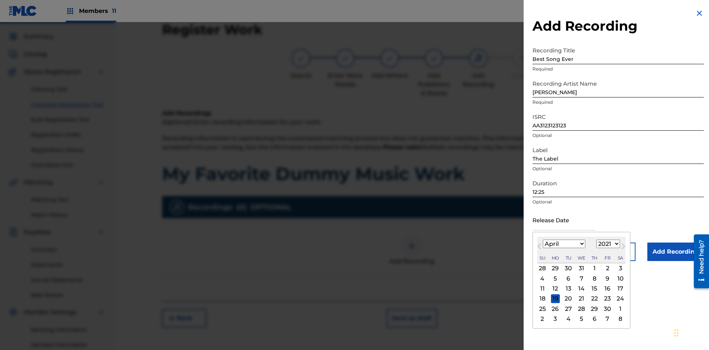
click at [607, 244] on select "1900 1901 1902 1903 1904 1905 1906 1907 1908 1909 1910 1911 1912 1913 1914 1915…" at bounding box center [608, 243] width 24 height 8
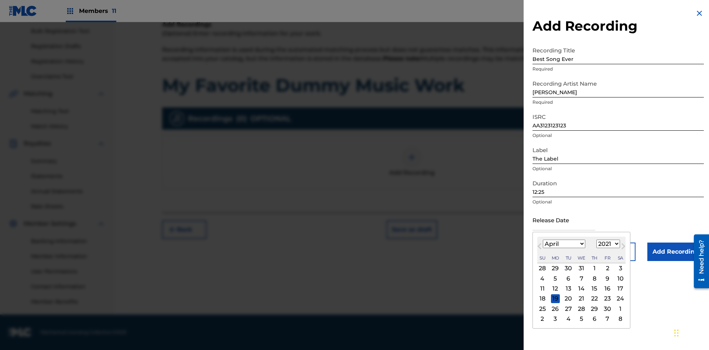
click at [593, 268] on div "1" at bounding box center [594, 268] width 9 height 9
type input "April 1 2021"
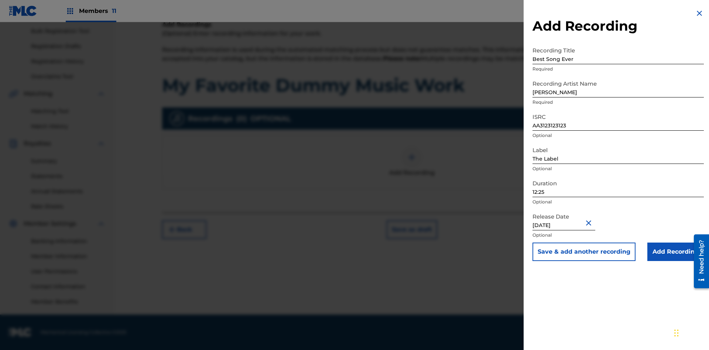
click at [675, 252] on input "Add Recording" at bounding box center [675, 251] width 56 height 18
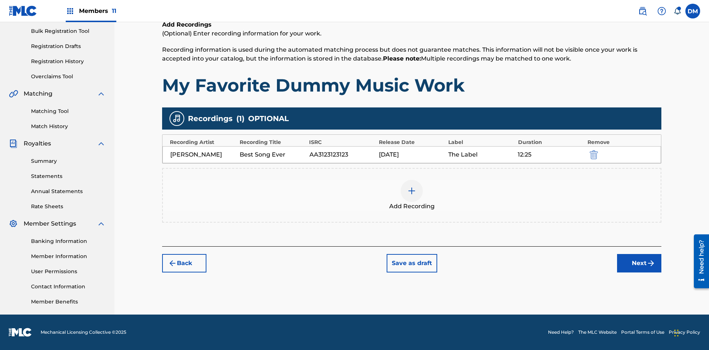
click at [411, 195] on div at bounding box center [411, 191] width 22 height 22
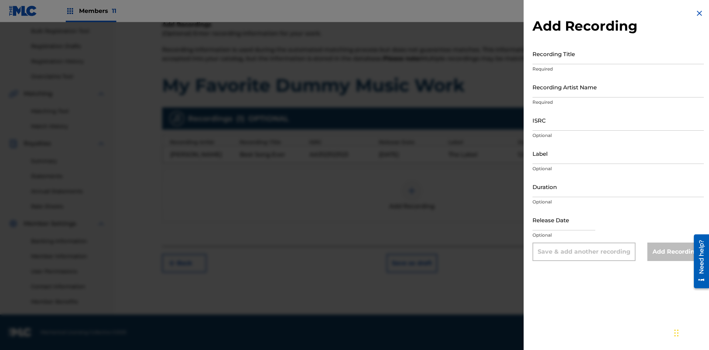
click at [618, 54] on input "Recording Title" at bounding box center [617, 53] width 171 height 21
type input "Even Better song"
click at [618, 87] on input "Recording Artist Name" at bounding box center [617, 86] width 171 height 21
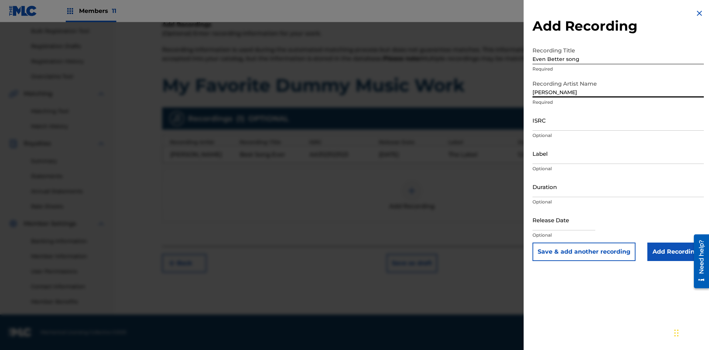
type input "John Smith"
click at [618, 120] on input "ISRC" at bounding box center [617, 120] width 171 height 21
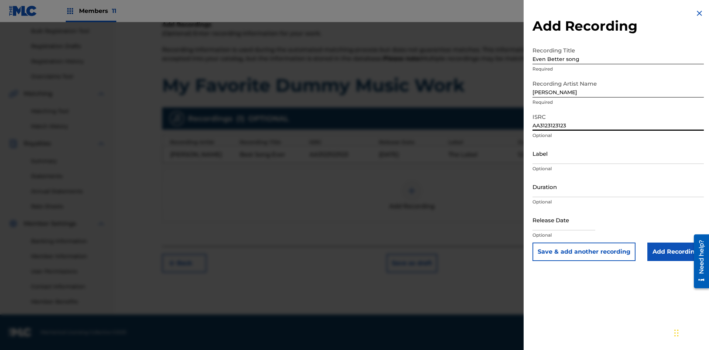
type input "AA3123123123"
click at [618, 153] on input "Label" at bounding box center [617, 153] width 171 height 21
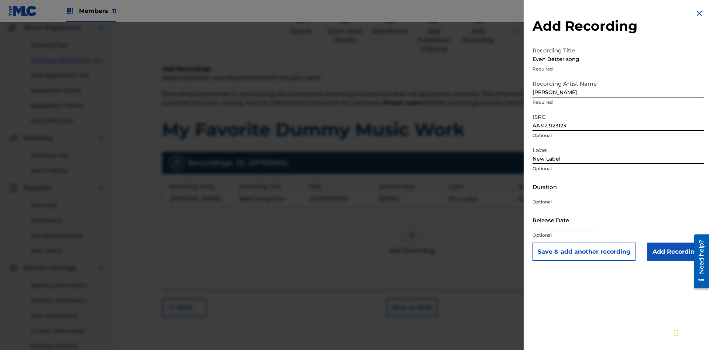
type input "New Label"
click at [618, 186] on input "Duration" at bounding box center [617, 186] width 171 height 21
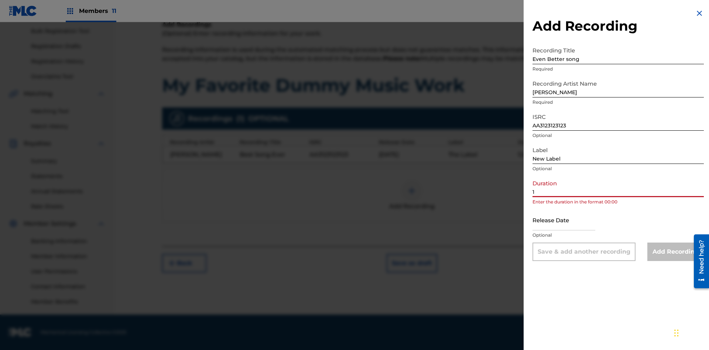
click at [618, 186] on input "1" at bounding box center [617, 186] width 171 height 21
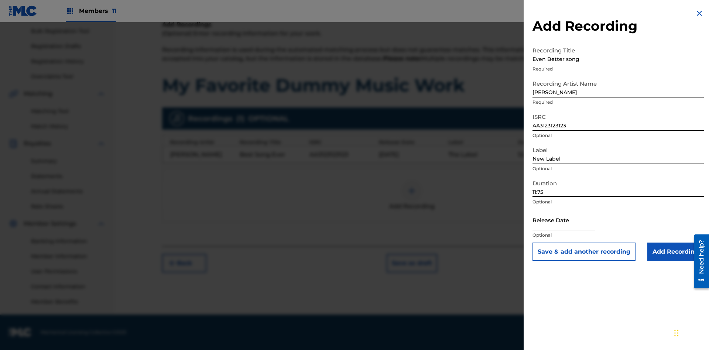
type input "11:75"
click at [569, 220] on input "text" at bounding box center [563, 219] width 63 height 21
select select "7"
select select "2025"
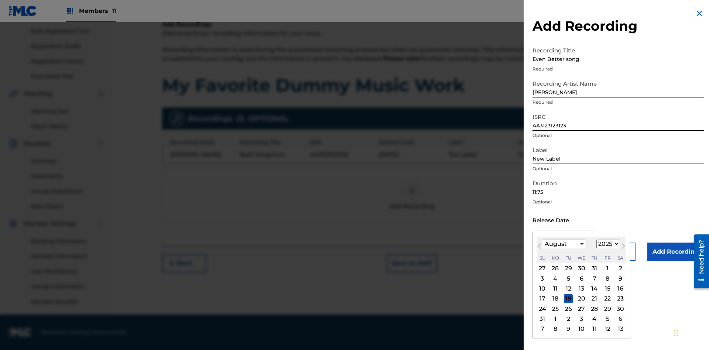
click at [563, 244] on select "January February March April May June July August September October November De…" at bounding box center [563, 243] width 42 height 8
click at [607, 244] on select "1900 1901 1902 1903 1904 1905 1906 1907 1908 1909 1910 1911 1912 1913 1914 1915…" at bounding box center [608, 243] width 24 height 8
click at [675, 252] on input "Add Recording" at bounding box center [675, 251] width 56 height 18
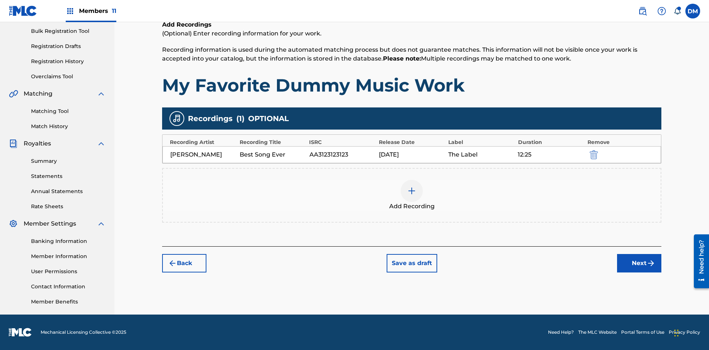
click at [411, 195] on div at bounding box center [411, 191] width 22 height 22
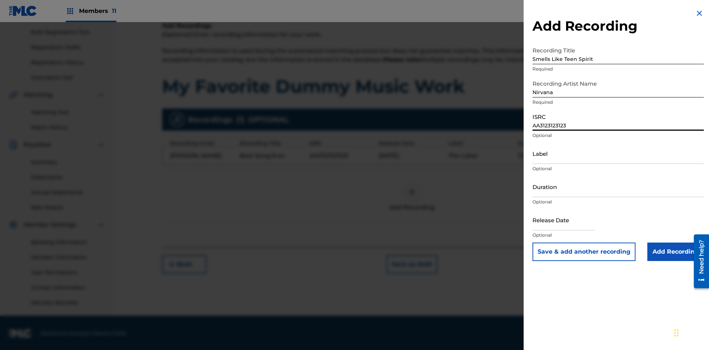
click at [618, 153] on input "Label" at bounding box center [617, 153] width 171 height 21
click at [618, 186] on input "Duration" at bounding box center [617, 186] width 171 height 21
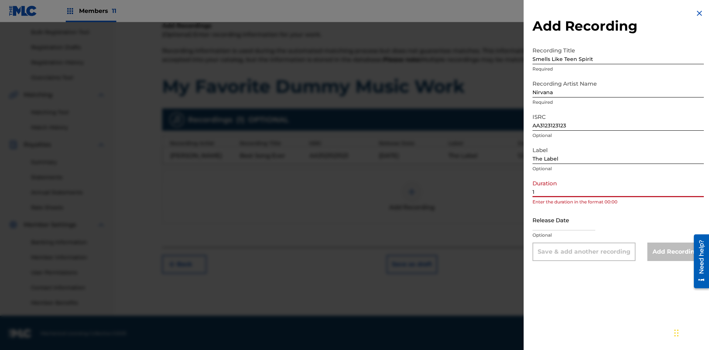
click at [618, 186] on input "1" at bounding box center [617, 186] width 171 height 21
click at [569, 220] on input "text" at bounding box center [563, 219] width 63 height 21
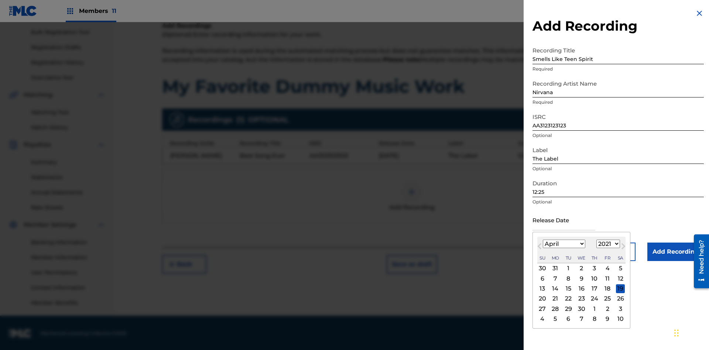
click at [607, 244] on select "1900 1901 1902 1903 1904 1905 1906 1907 1908 1909 1910 1911 1912 1913 1914 1915…" at bounding box center [608, 243] width 24 height 8
click at [675, 252] on input "Add Recording" at bounding box center [675, 251] width 56 height 18
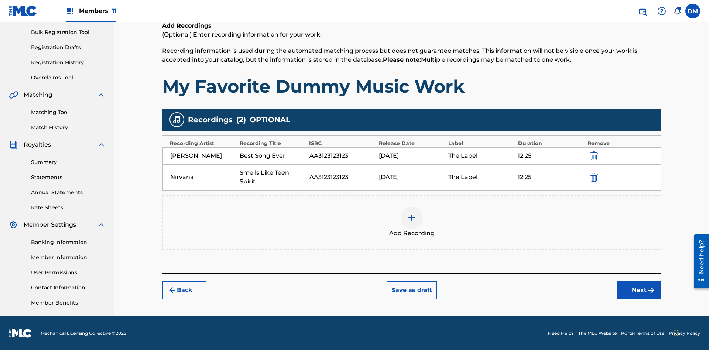
click at [639, 289] on button "Next" at bounding box center [639, 290] width 44 height 18
